Goal: Find specific page/section: Find specific page/section

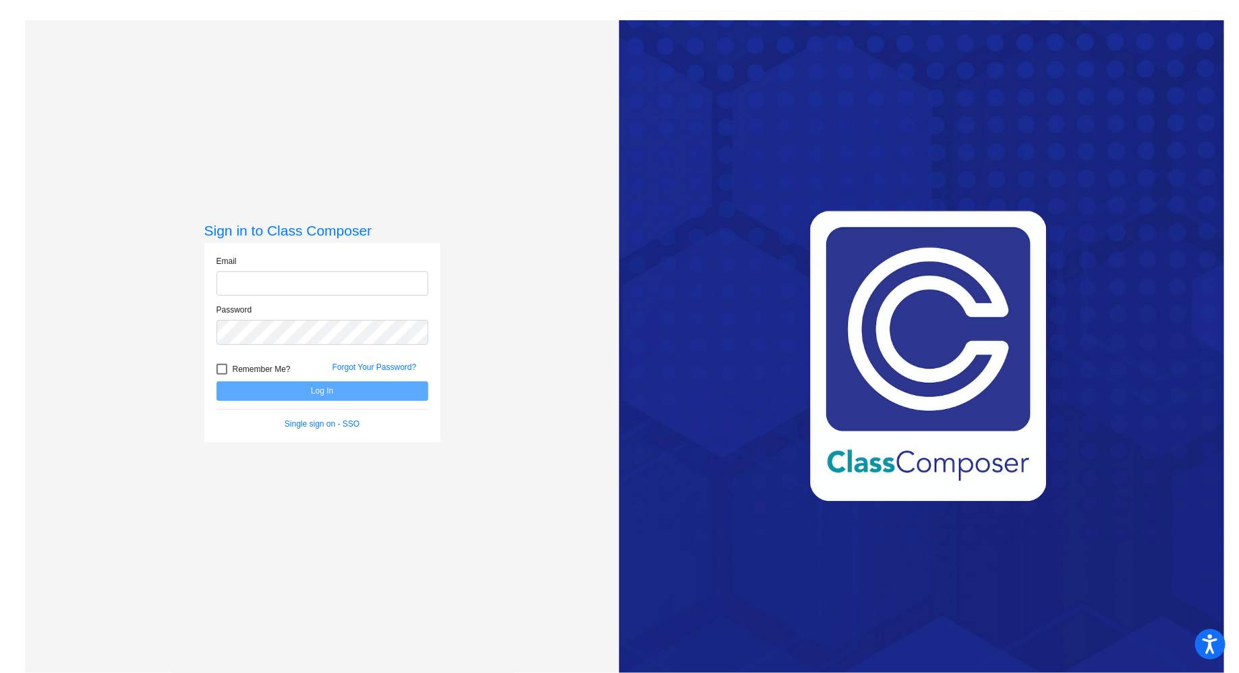
type input "[EMAIL_ADDRESS][DOMAIN_NAME]"
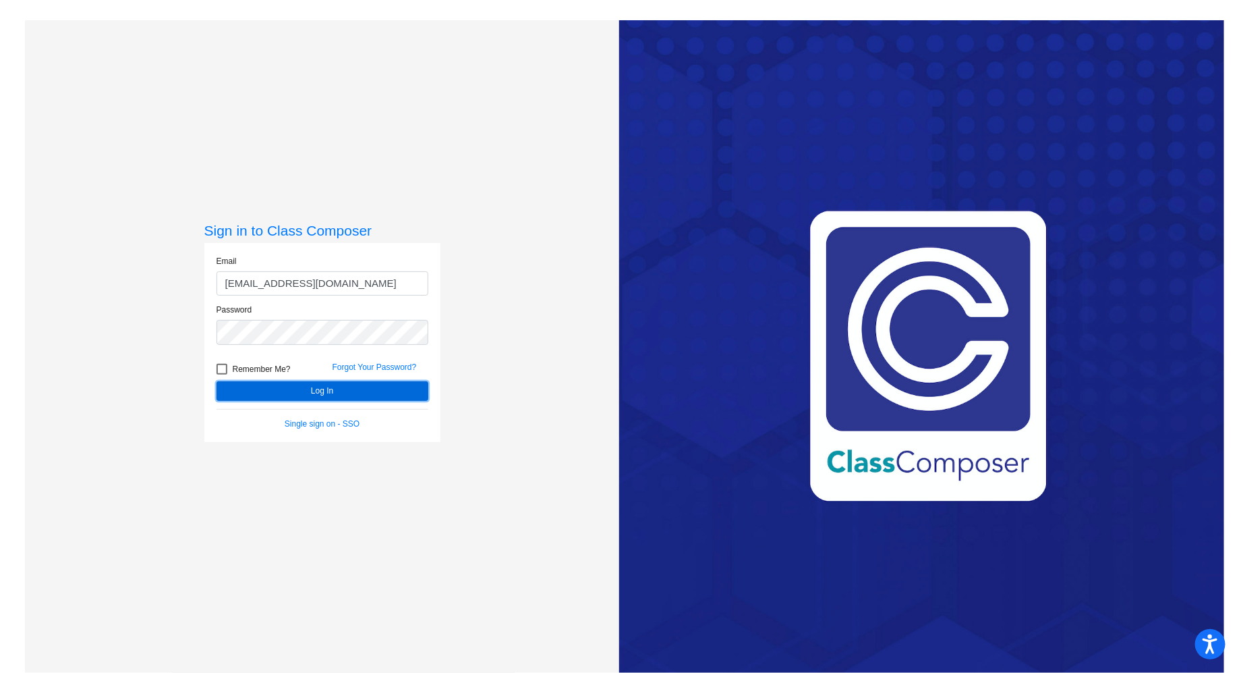
click at [316, 393] on button "Log In" at bounding box center [323, 391] width 212 height 20
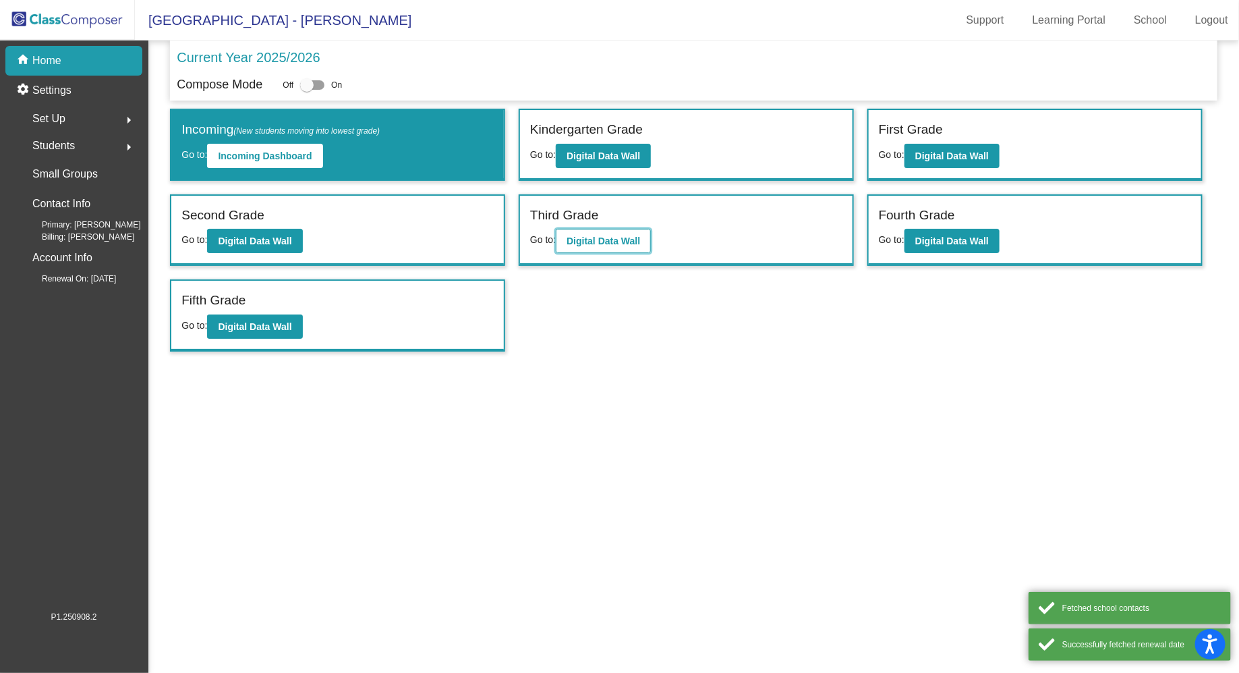
click at [615, 235] on b "Digital Data Wall" at bounding box center [604, 240] width 74 height 11
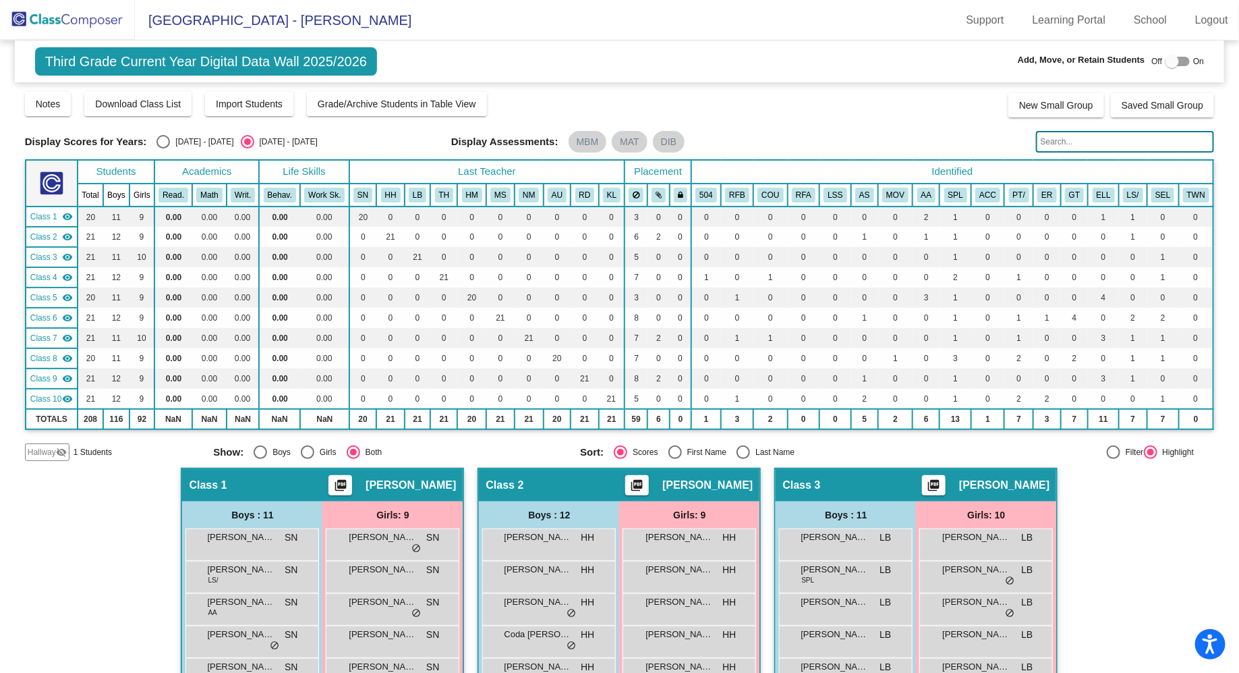
click at [1064, 138] on input "text" at bounding box center [1125, 142] width 179 height 22
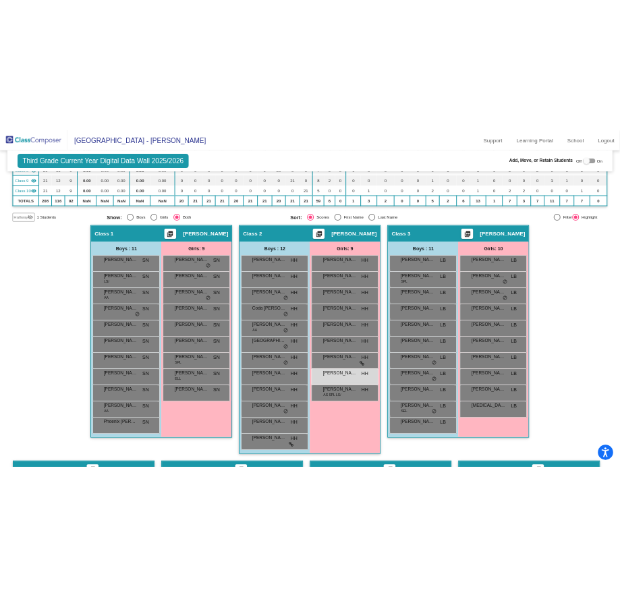
scroll to position [275, 0]
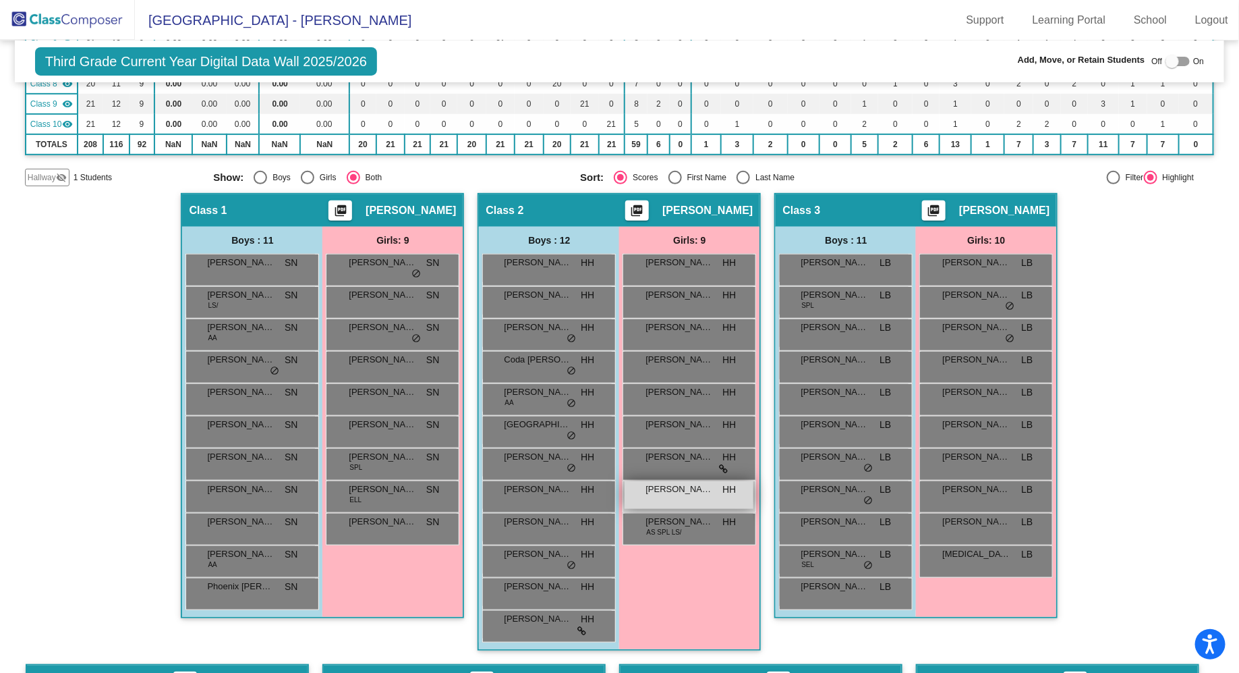
type input "[PERSON_NAME]"
click at [709, 489] on span "[PERSON_NAME]" at bounding box center [679, 488] width 67 height 13
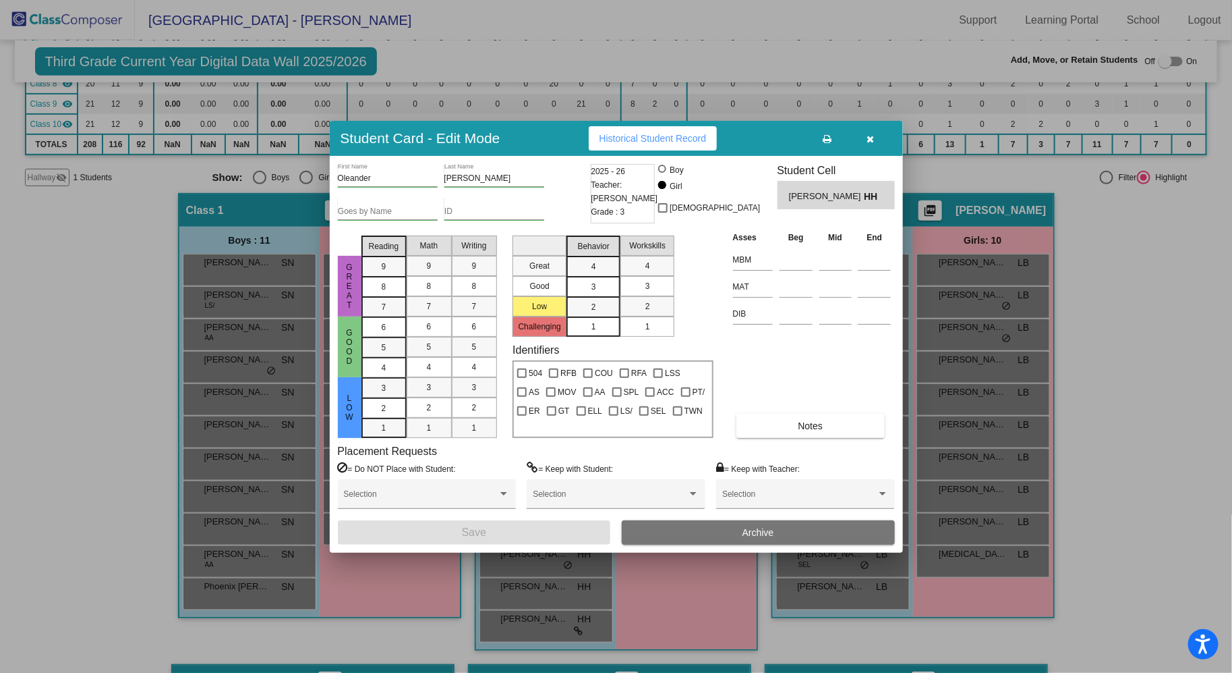
click at [1143, 419] on div at bounding box center [616, 336] width 1232 height 673
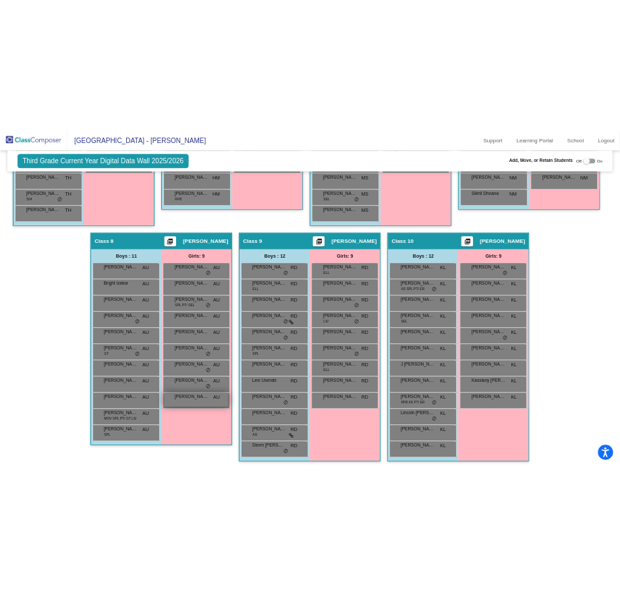
scroll to position [0, 0]
